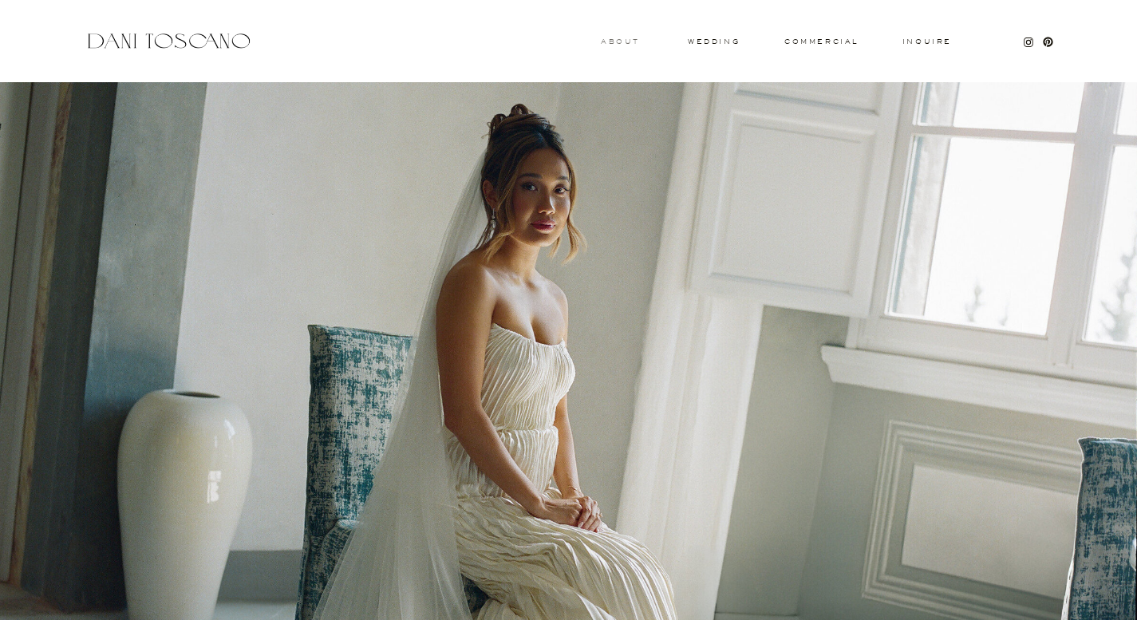
click at [627, 43] on h3 "About" at bounding box center [618, 41] width 35 height 6
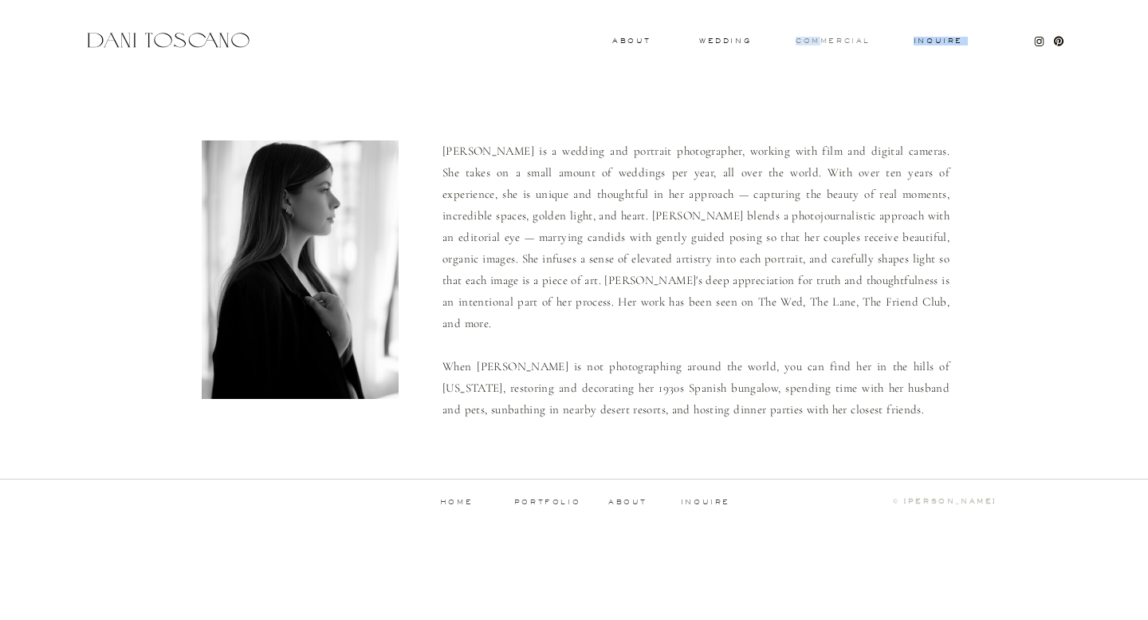
click at [821, 45] on div "Inquire commercial wedding About [PERSON_NAME] is a wedding and portrait photog…" at bounding box center [574, 269] width 1148 height 538
click at [837, 43] on h3 "commercial" at bounding box center [832, 40] width 73 height 6
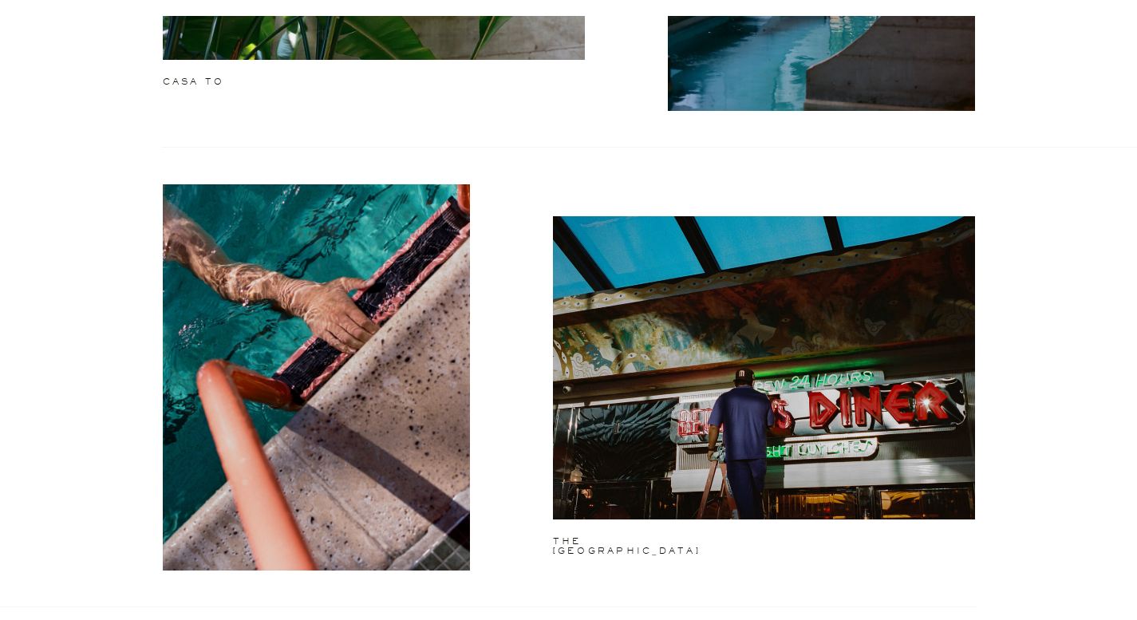
scroll to position [2279, 0]
